Goal: Navigation & Orientation: Find specific page/section

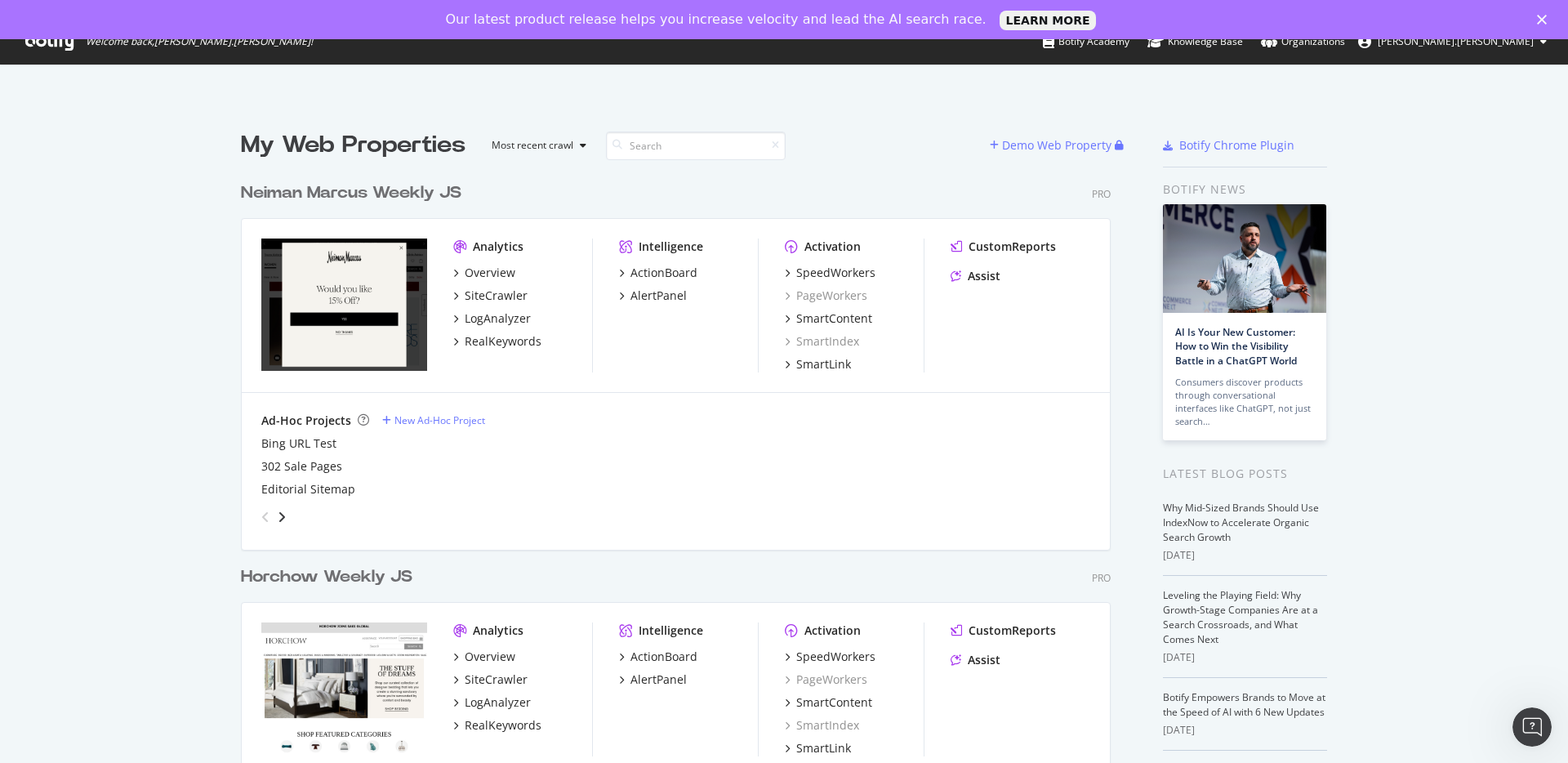
click at [1541, 20] on polygon "Close" at bounding box center [1541, 19] width 9 height 9
